Goal: Task Accomplishment & Management: Complete application form

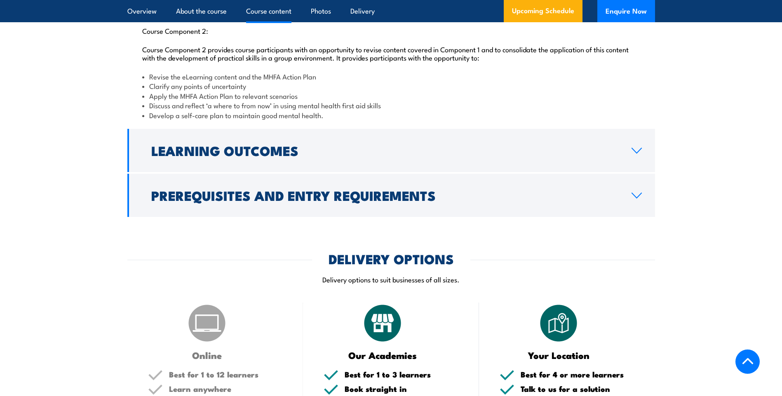
scroll to position [1071, 0]
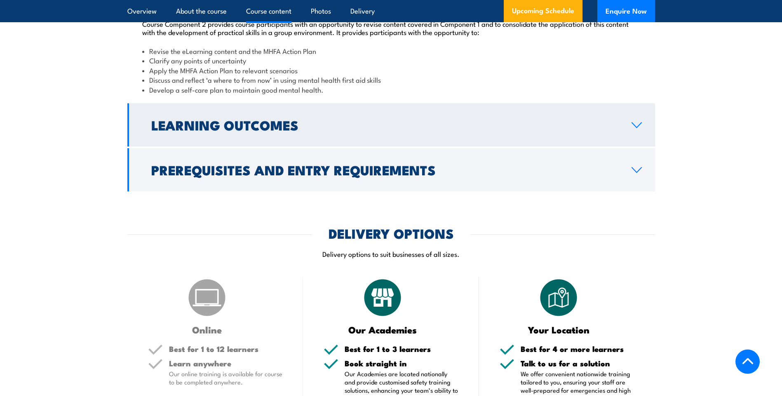
click at [187, 131] on h2 "Learning Outcomes" at bounding box center [384, 125] width 467 height 12
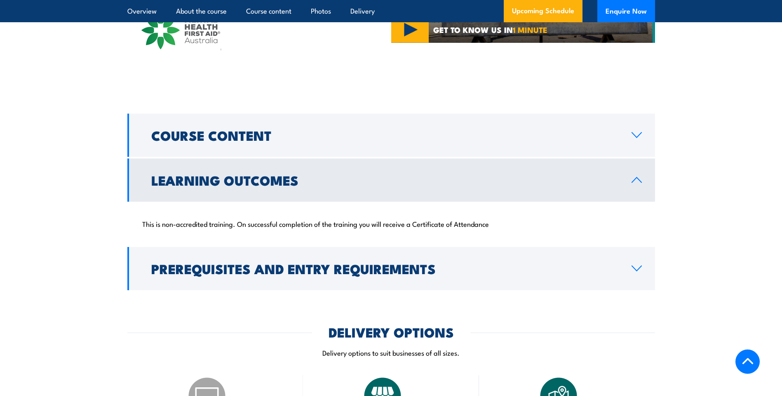
scroll to position [739, 0]
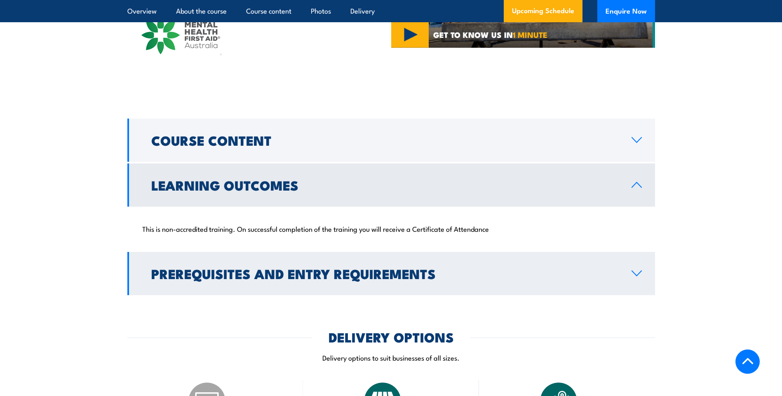
click at [242, 295] on link "Prerequisites and Entry Requirements" at bounding box center [390, 273] width 527 height 43
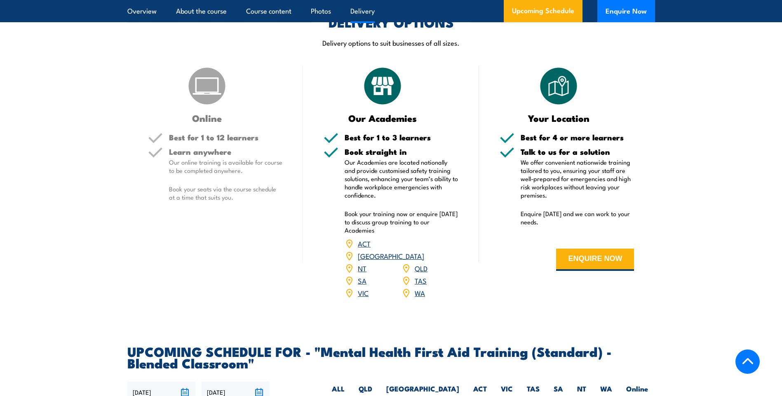
scroll to position [1110, 0]
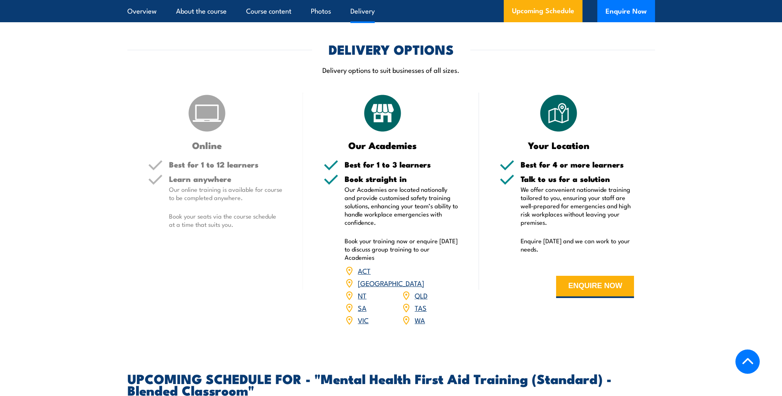
click at [364, 300] on link "NT" at bounding box center [362, 295] width 9 height 10
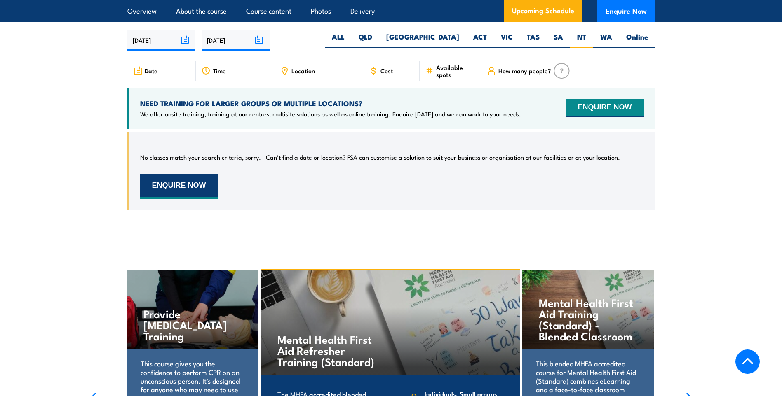
click at [180, 194] on button "ENQUIRE NOW" at bounding box center [179, 186] width 78 height 25
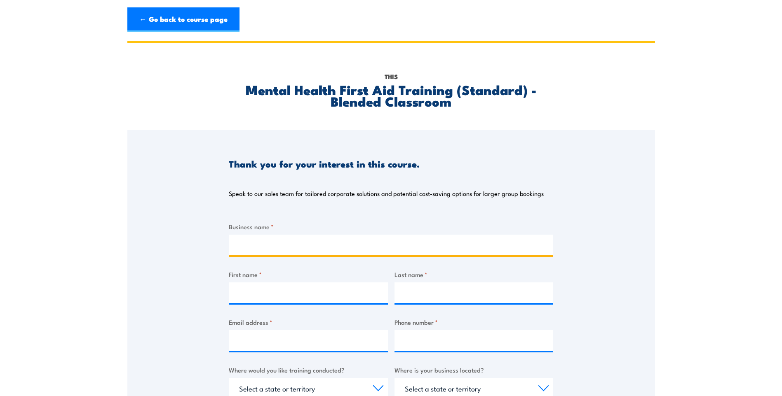
click at [337, 247] on input "Business name *" at bounding box center [391, 245] width 324 height 21
type input "NT Electrical Group"
type input "Nicola Carroll"
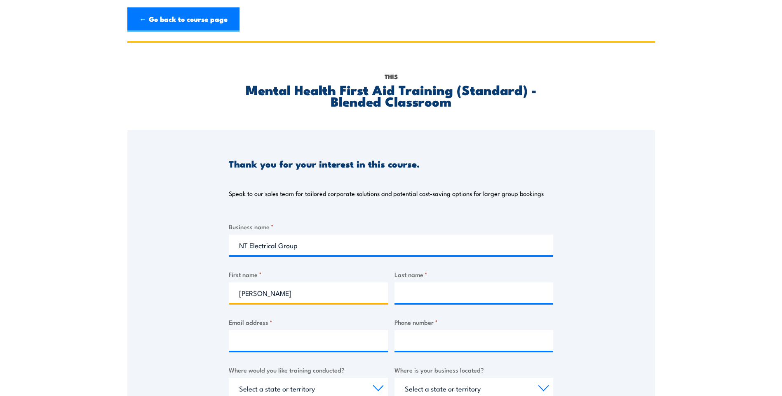
type input "Nicola Carroll"
type input "whs@nteg.com.au"
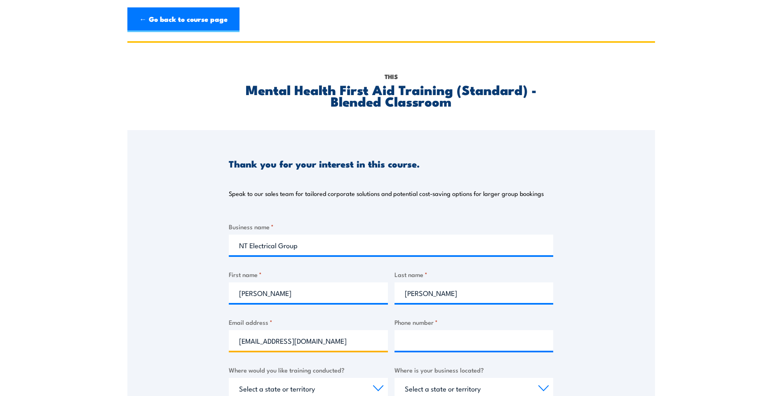
type input "0452187321"
select select "NT"
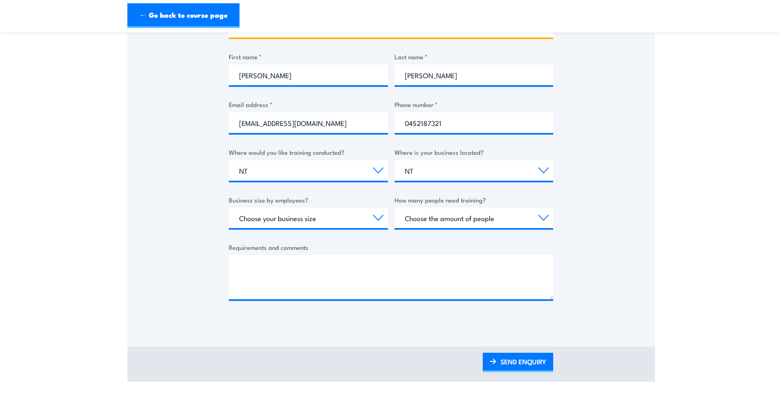
scroll to position [247, 0]
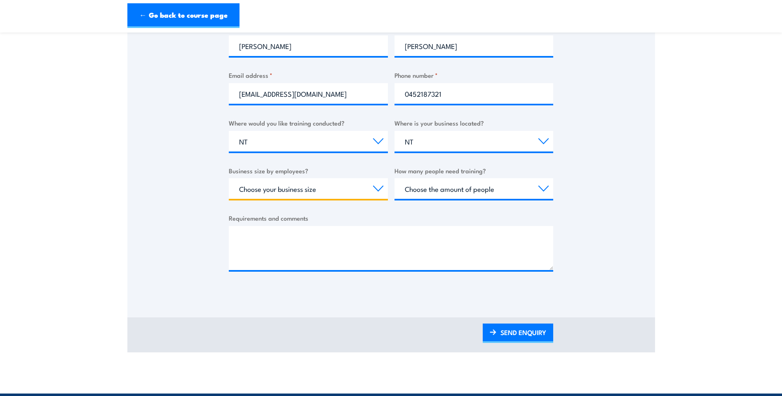
click at [377, 190] on select "Choose your business size 1 to 19 20 to 199 200+" at bounding box center [308, 188] width 159 height 21
select select "20 to 199"
click at [229, 178] on select "Choose your business size 1 to 19 20 to 199 200+" at bounding box center [308, 188] width 159 height 21
click at [541, 187] on select "Choose the amount of people 1 to 4 5 to 19 20+" at bounding box center [473, 188] width 159 height 21
select select "1 to 4"
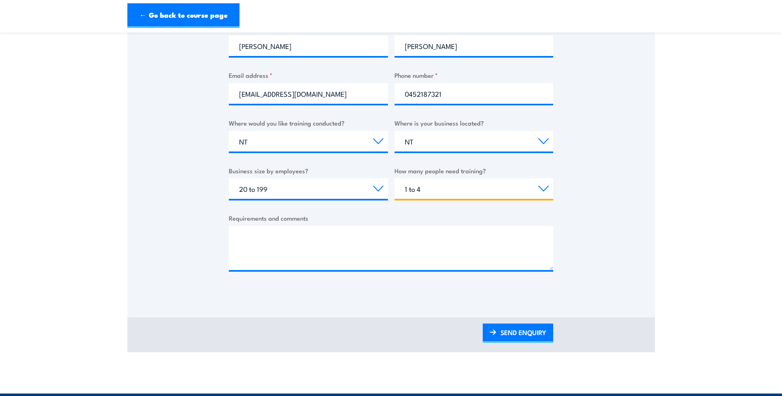
click at [394, 178] on select "Choose the amount of people 1 to 4 5 to 19 20+" at bounding box center [473, 188] width 159 height 21
click at [534, 330] on link "SEND ENQUIRY" at bounding box center [517, 333] width 70 height 19
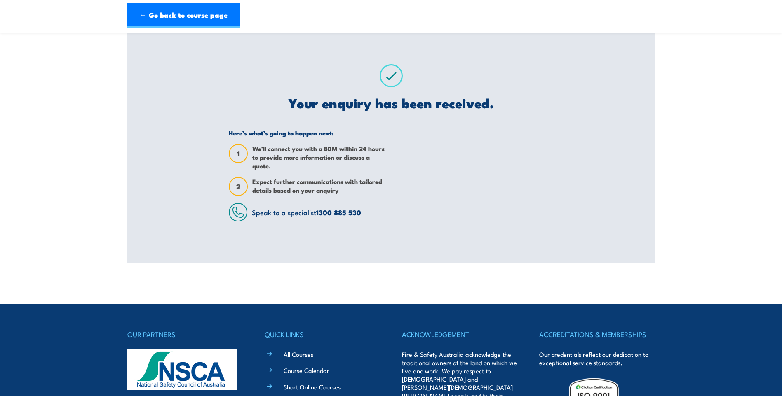
scroll to position [0, 0]
